Goal: Book appointment/travel/reservation

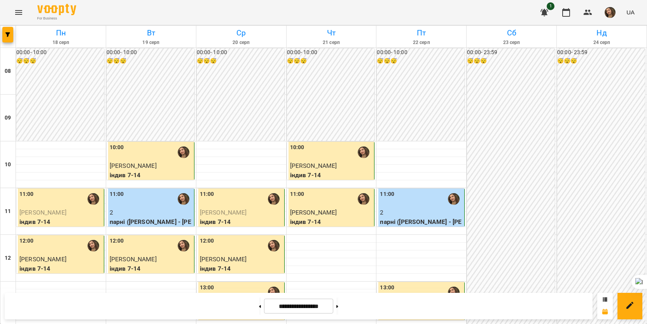
scroll to position [350, 0]
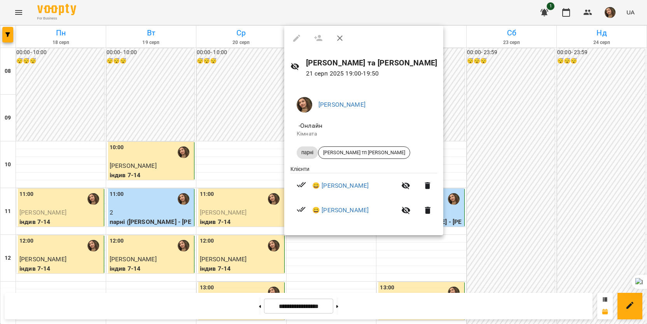
click at [512, 261] on div at bounding box center [323, 162] width 647 height 324
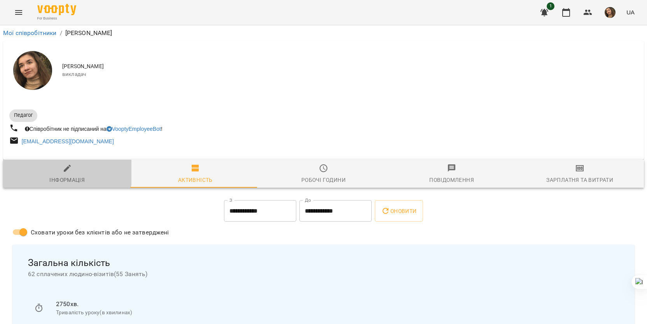
click at [66, 173] on icon "button" at bounding box center [67, 167] width 9 height 9
select select "**"
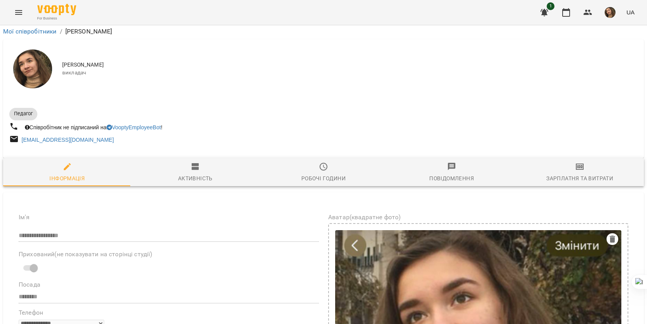
scroll to position [272, 0]
drag, startPoint x: 70, startPoint y: 211, endPoint x: 163, endPoint y: 218, distance: 92.5
click at [145, 230] on icon at bounding box center [144, 229] width 5 height 5
click at [567, 14] on icon "button" at bounding box center [566, 12] width 9 height 9
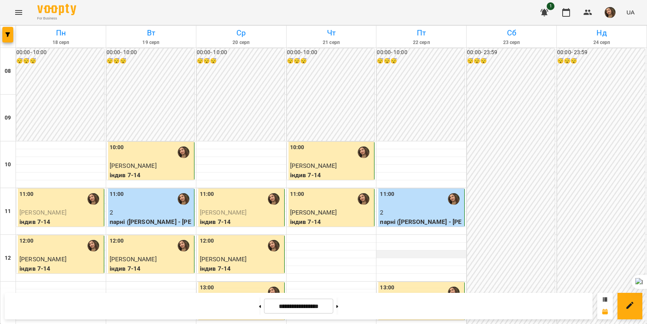
scroll to position [156, 0]
